Goal: Task Accomplishment & Management: Use online tool/utility

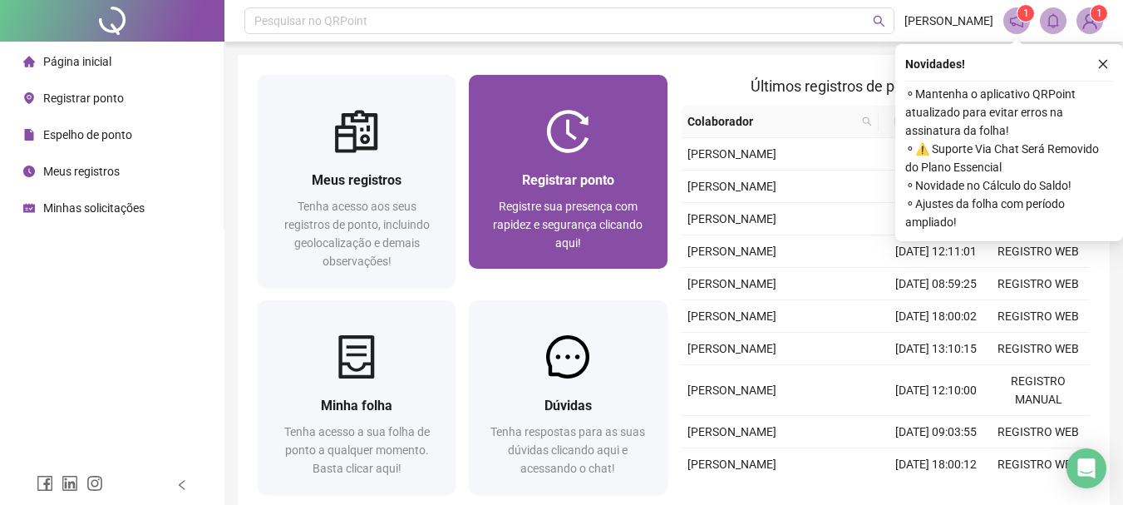
click at [586, 150] on img at bounding box center [567, 131] width 43 height 43
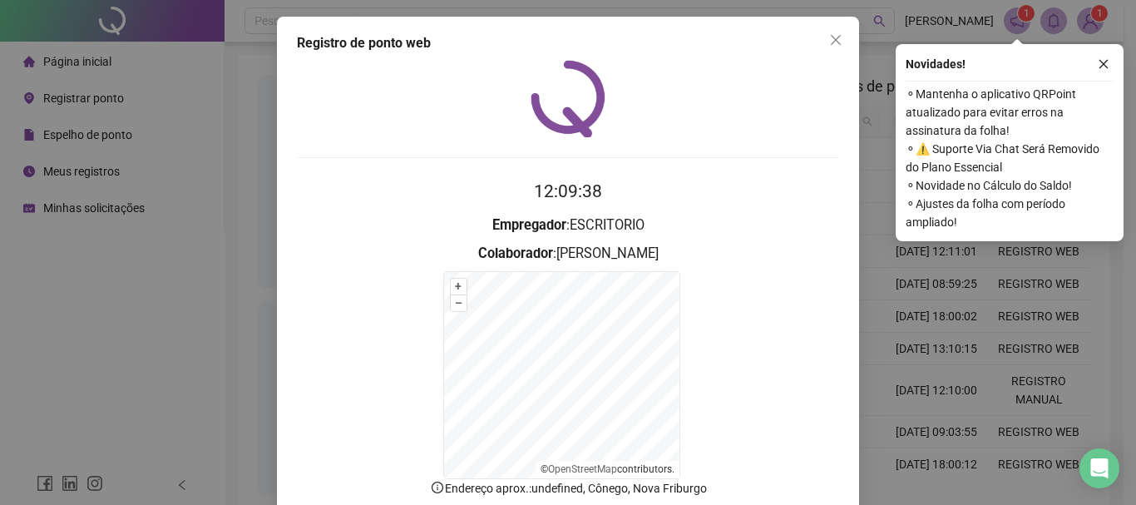
click at [387, 131] on div at bounding box center [568, 98] width 542 height 77
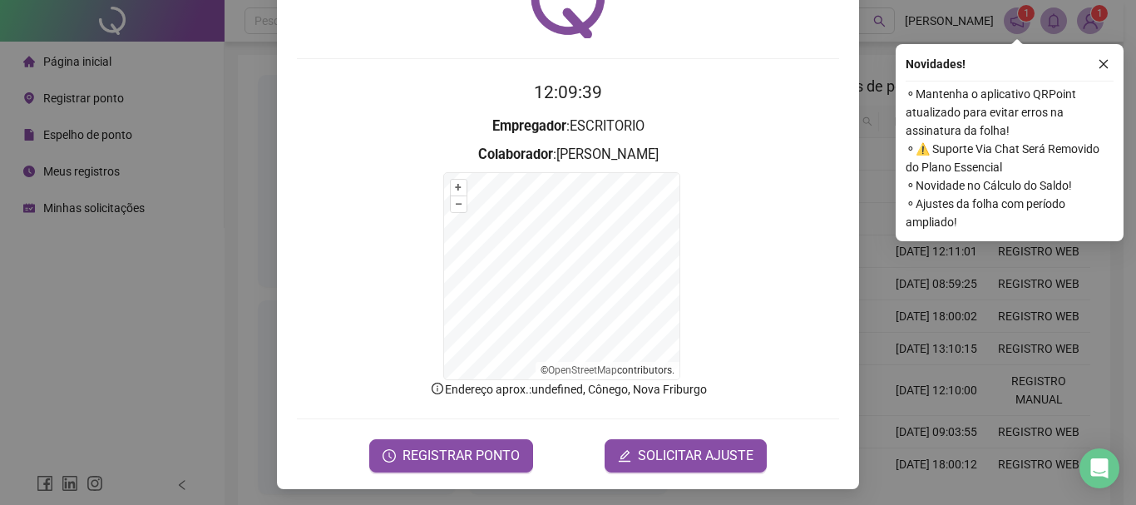
scroll to position [103, 0]
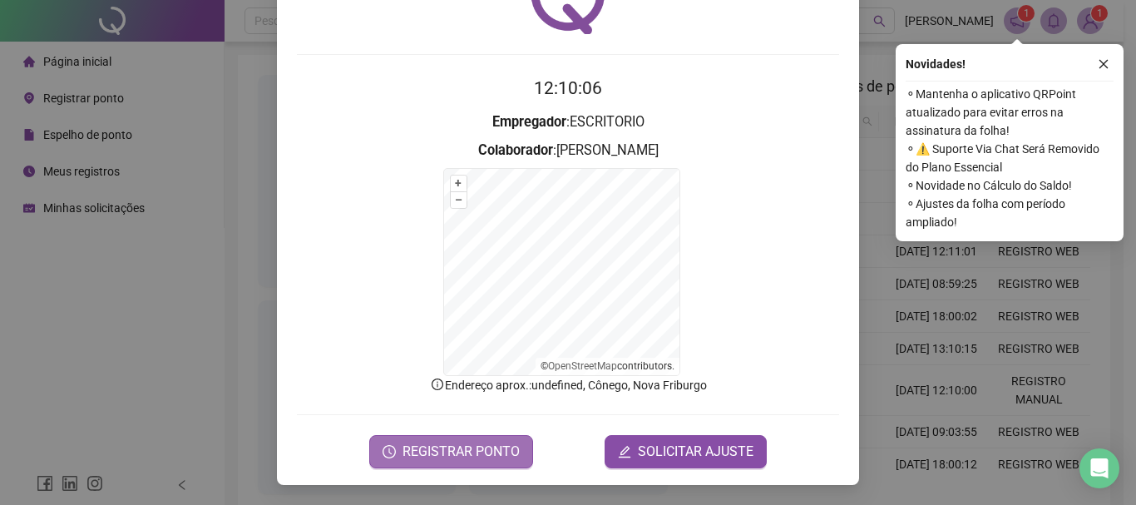
click at [427, 452] on span "REGISTRAR PONTO" at bounding box center [460, 452] width 117 height 20
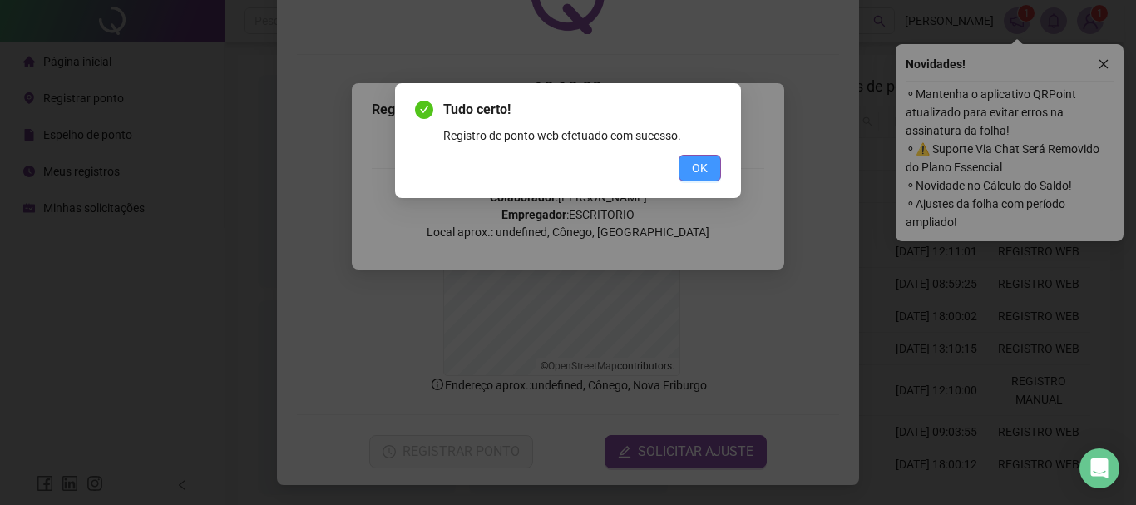
click at [698, 169] on span "OK" at bounding box center [700, 168] width 16 height 18
